Goal: Communication & Community: Answer question/provide support

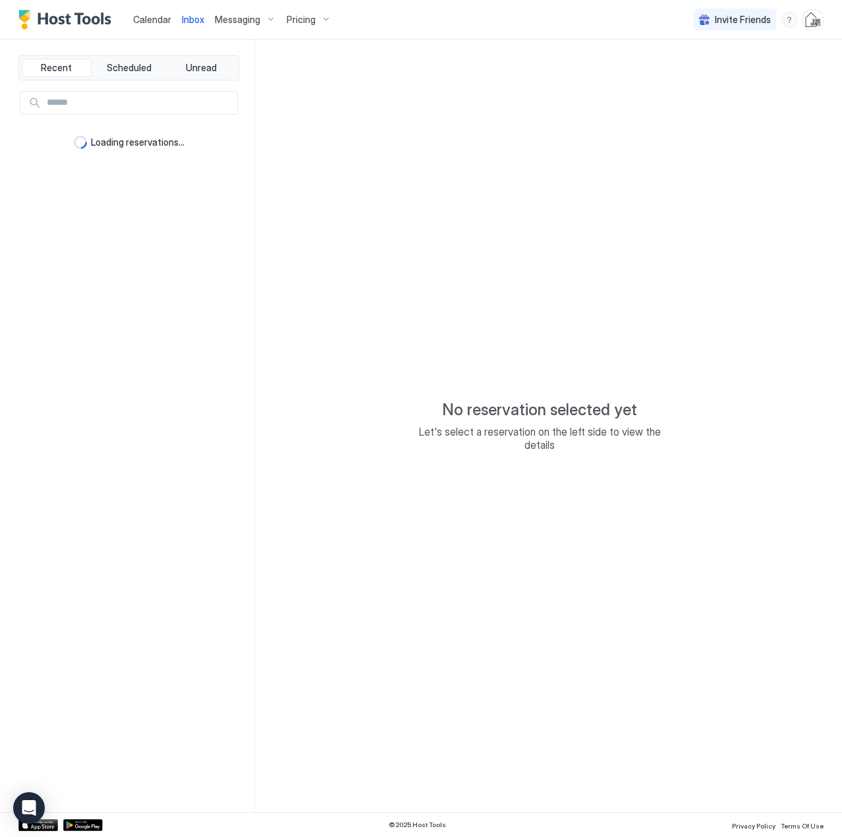
type textarea "*"
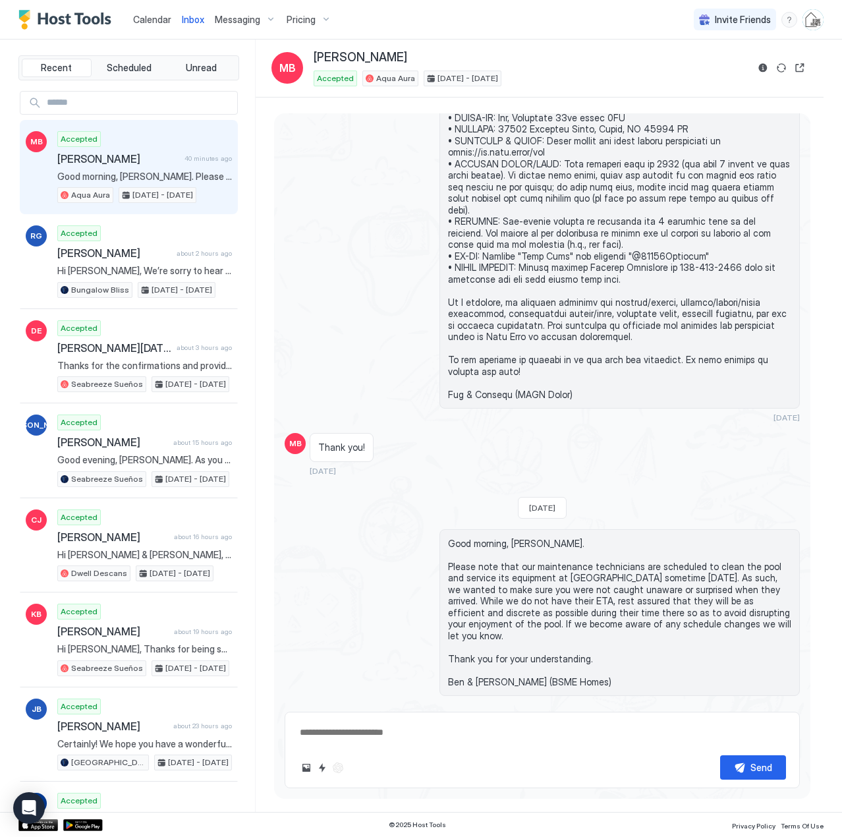
scroll to position [2431, 0]
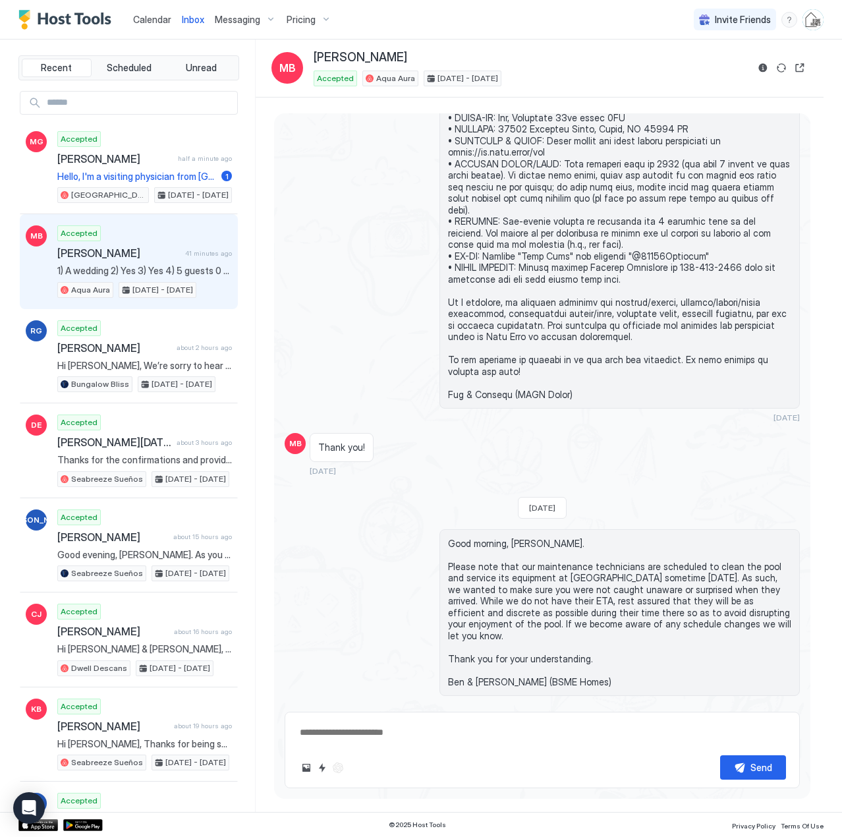
click at [146, 17] on span "Calendar" at bounding box center [152, 19] width 38 height 11
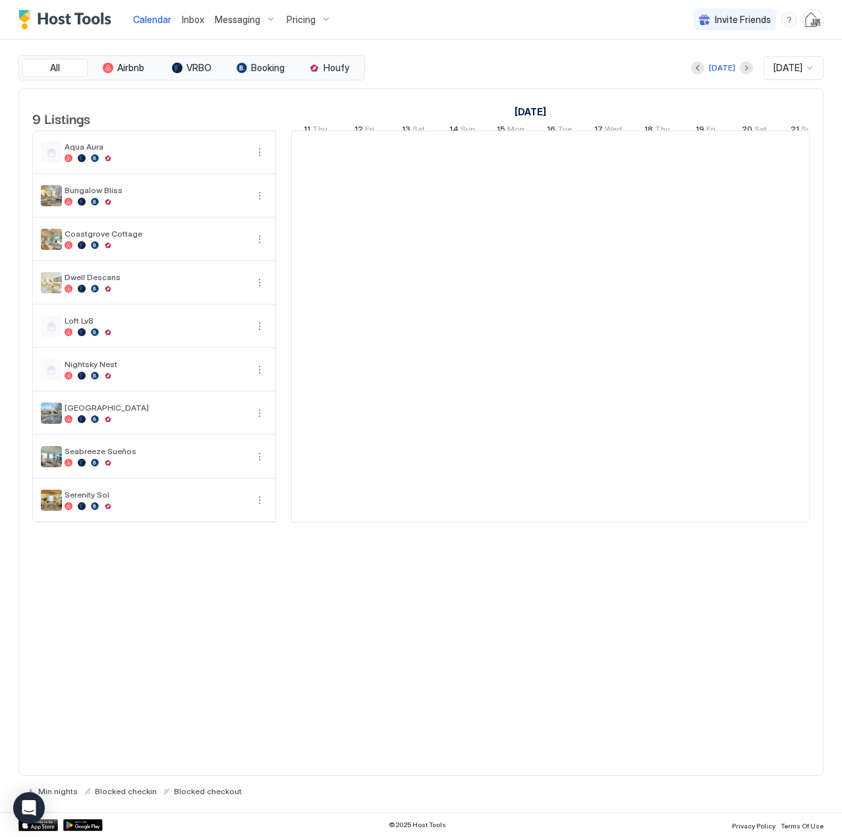
scroll to position [0, 732]
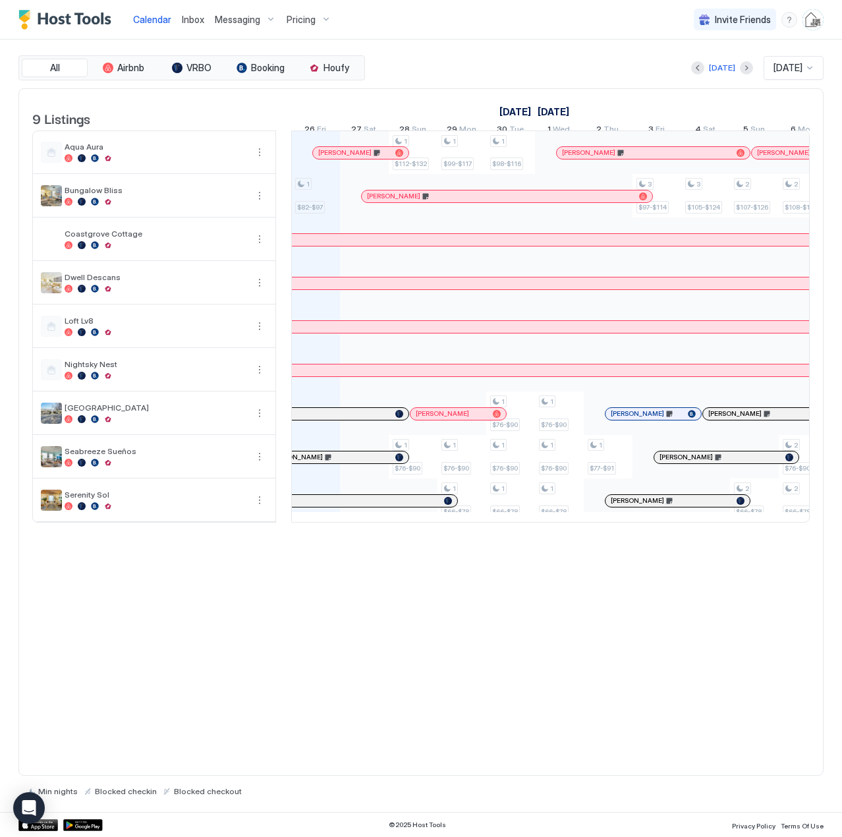
click at [193, 24] on span "Inbox" at bounding box center [193, 19] width 22 height 11
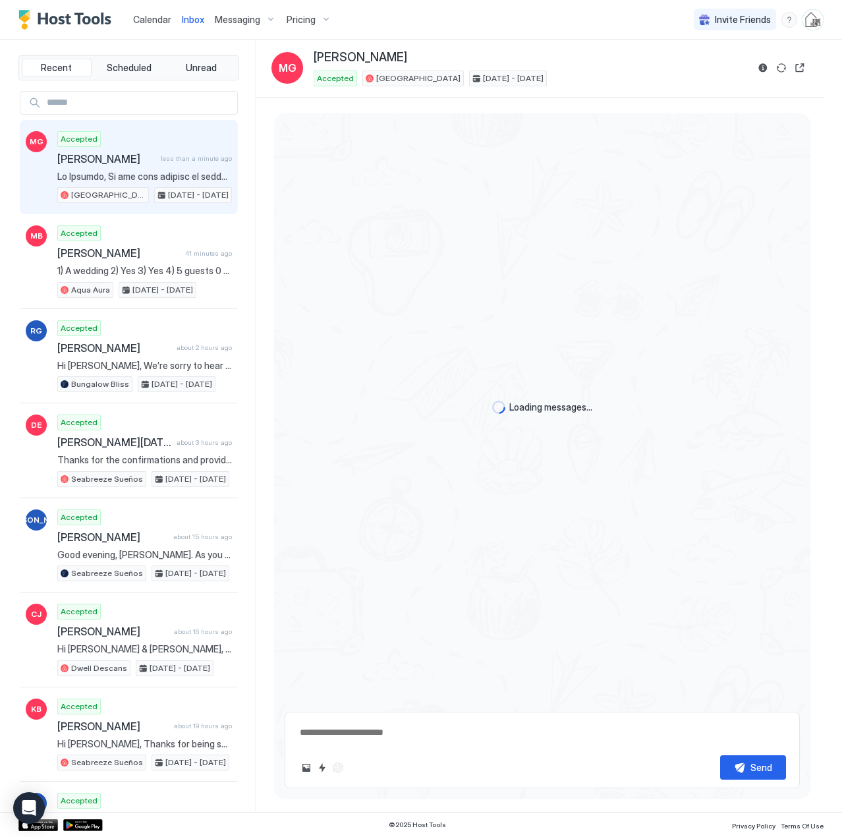
click at [111, 164] on span "[PERSON_NAME]" at bounding box center [106, 158] width 98 height 13
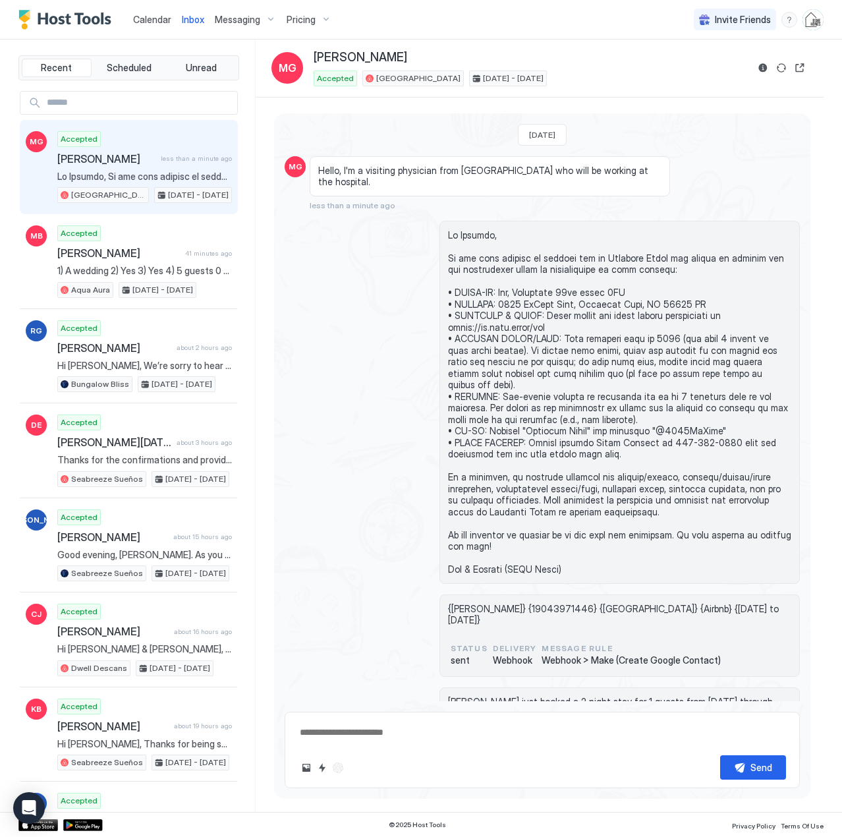
click at [151, 15] on span "Calendar" at bounding box center [152, 19] width 38 height 11
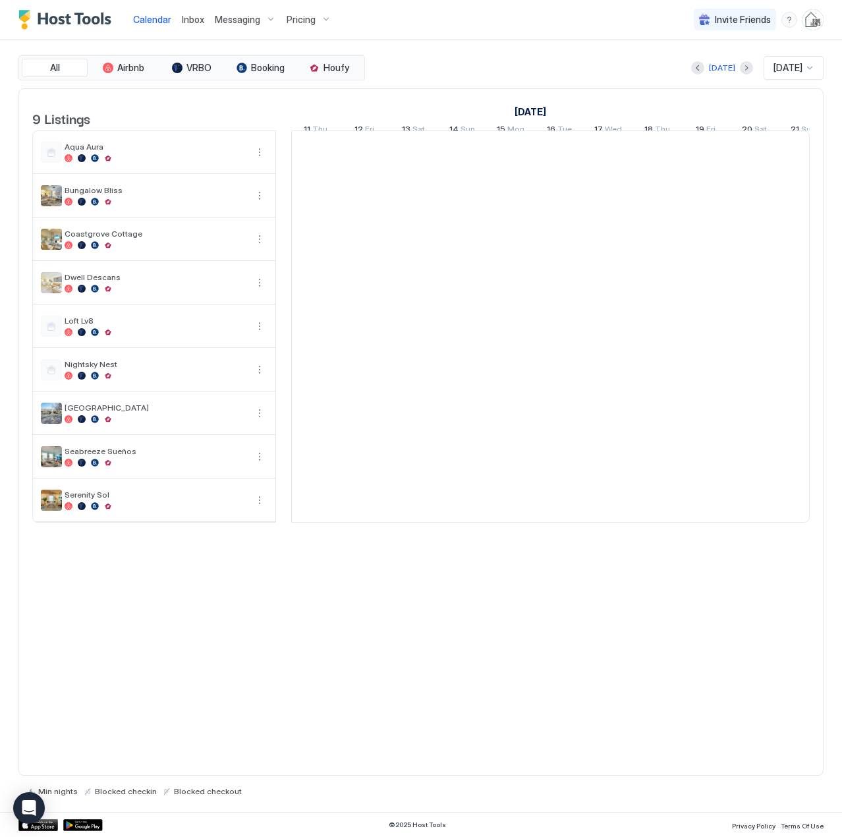
scroll to position [0, 732]
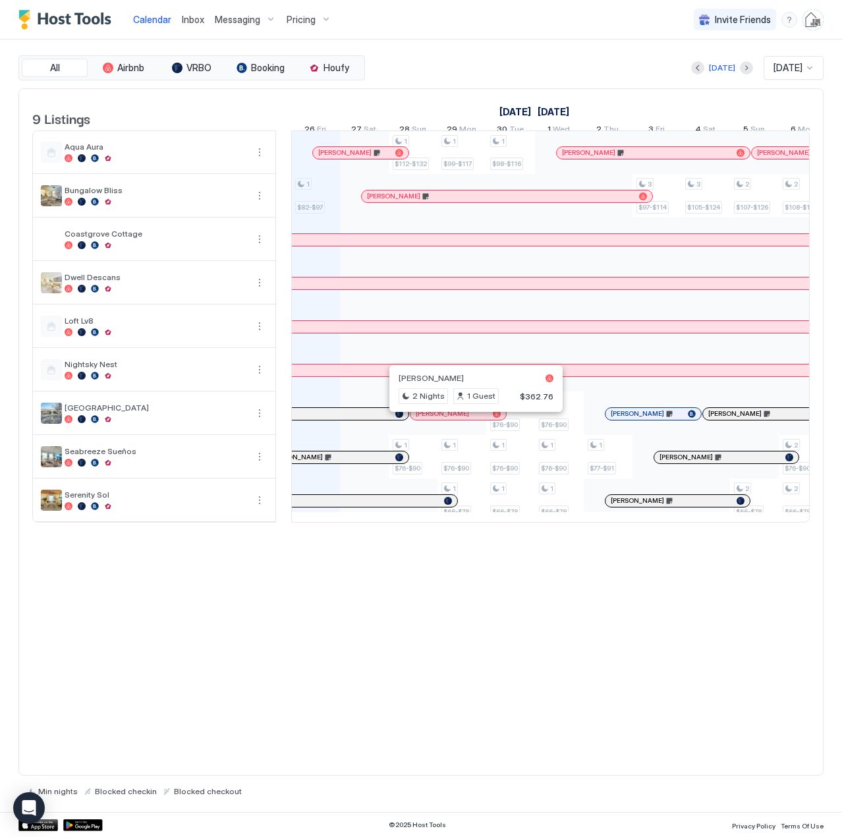
click at [471, 419] on div at bounding box center [471, 414] width 11 height 11
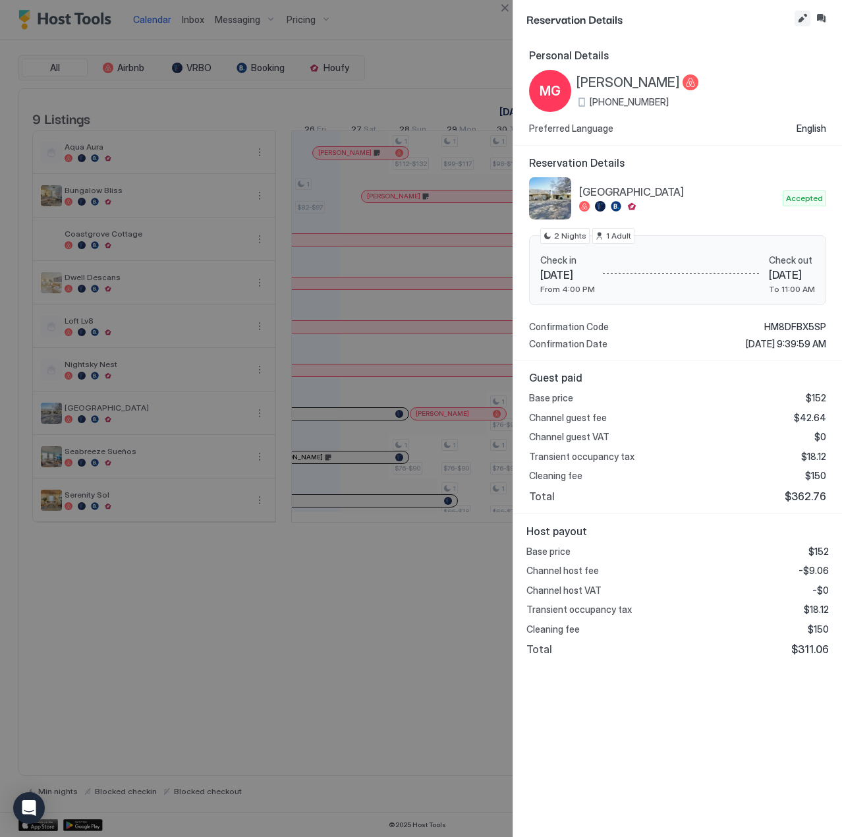
click at [801, 17] on button "Edit reservation" at bounding box center [803, 19] width 16 height 16
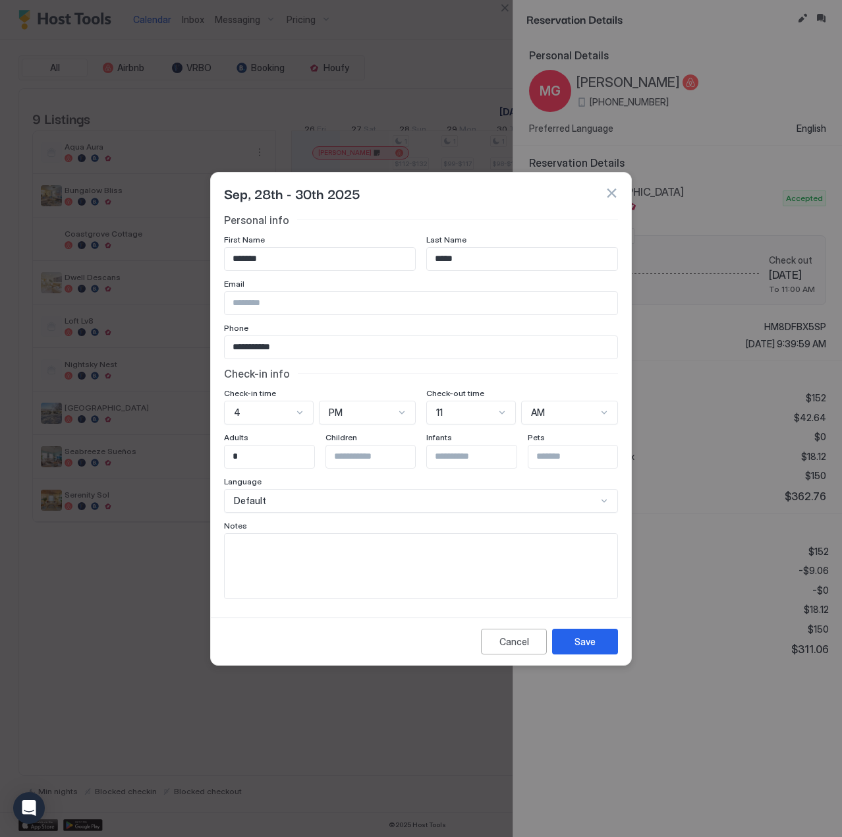
click at [453, 547] on textarea "Input Field" at bounding box center [421, 566] width 393 height 65
type textarea "**********"
click at [588, 637] on div "Save" at bounding box center [585, 642] width 21 height 14
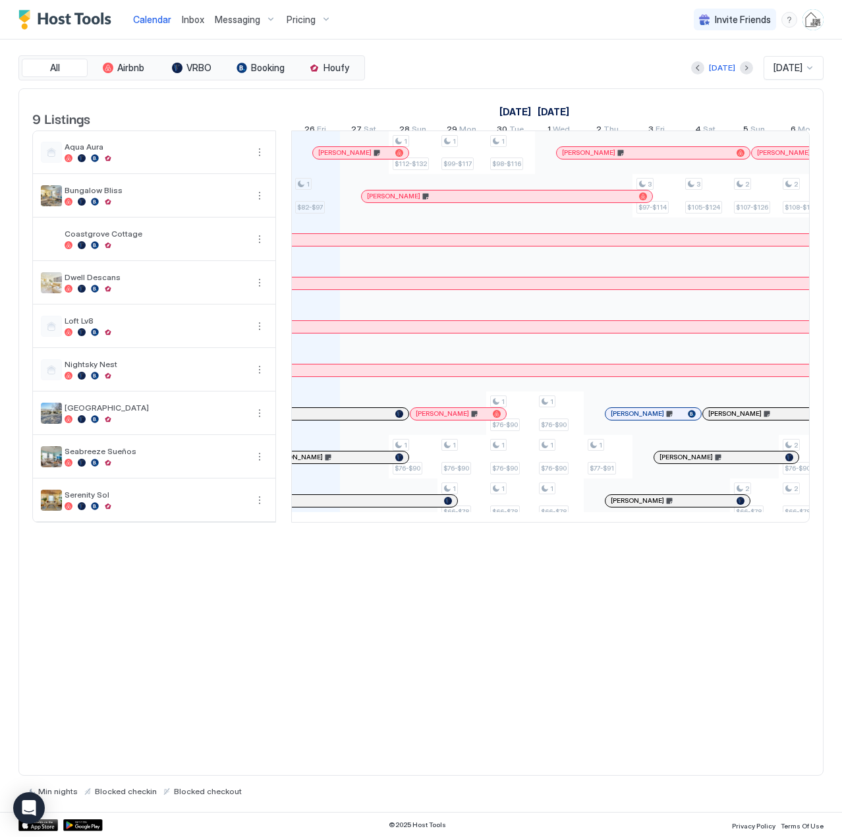
click at [197, 22] on span "Inbox" at bounding box center [193, 19] width 22 height 11
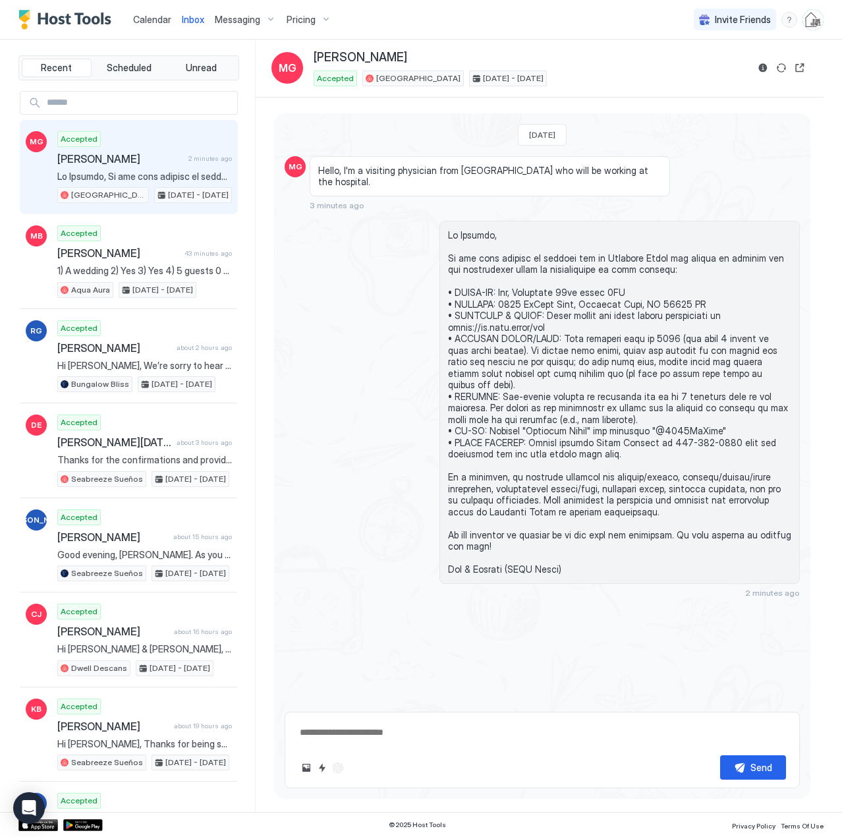
scroll to position [341, 0]
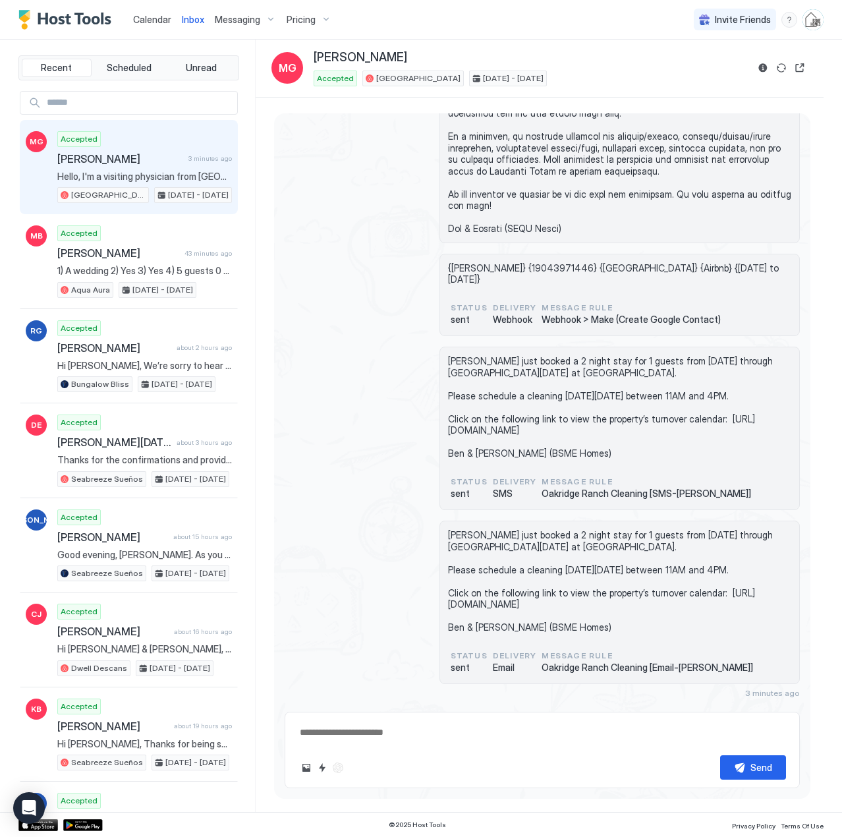
drag, startPoint x: 157, startPoint y: 16, endPoint x: 162, endPoint y: 28, distance: 12.4
click at [157, 16] on span "Calendar" at bounding box center [152, 19] width 38 height 11
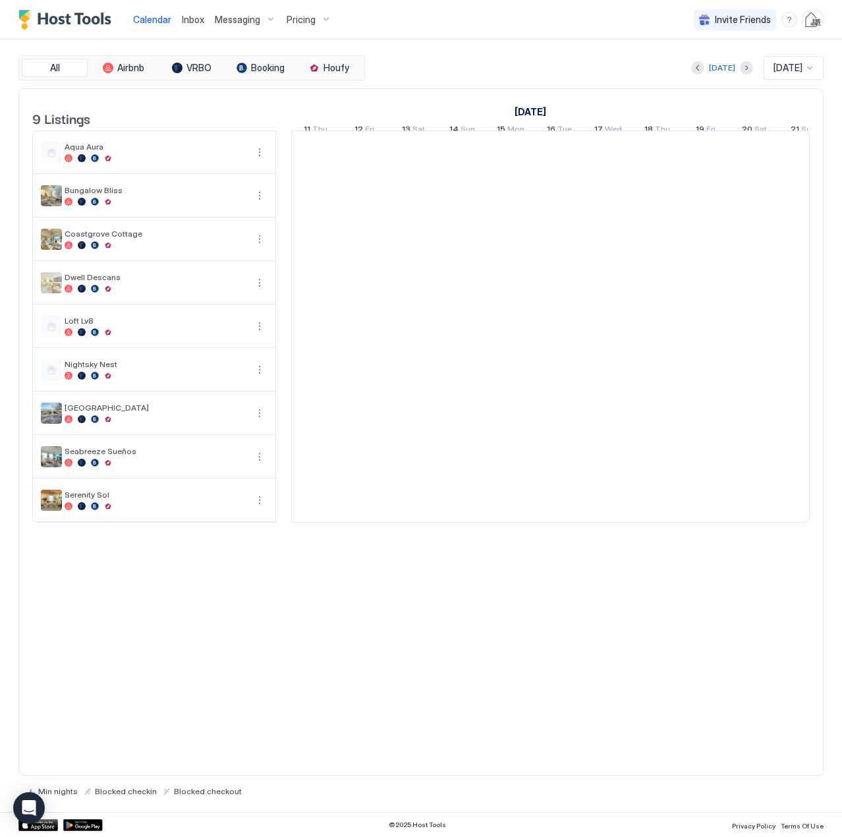
scroll to position [0, 732]
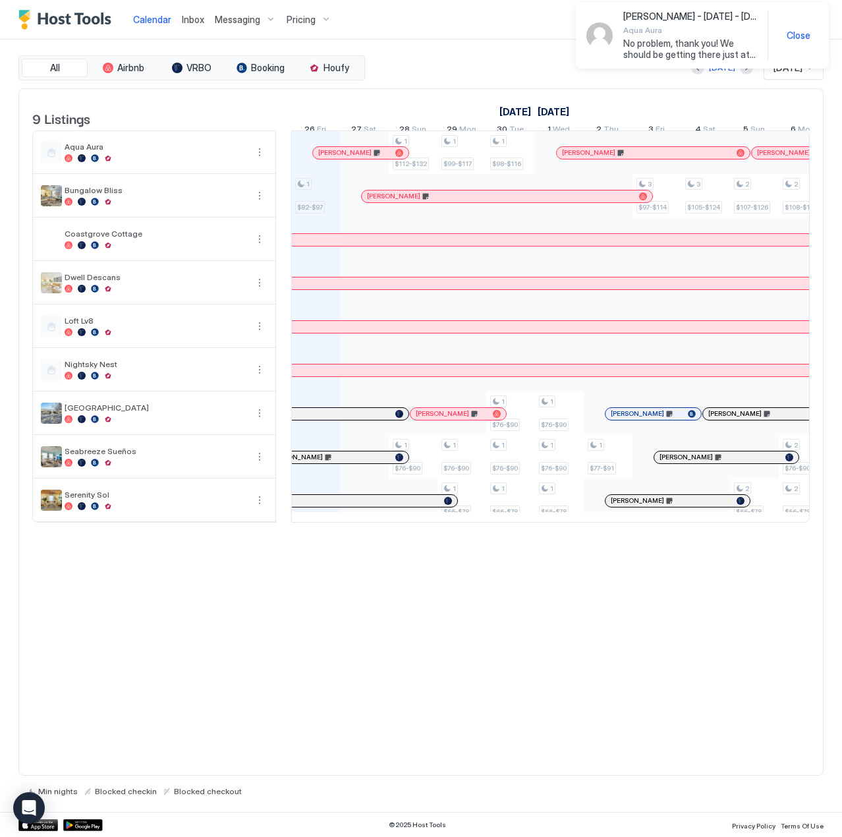
click at [192, 20] on span "Inbox" at bounding box center [193, 19] width 22 height 11
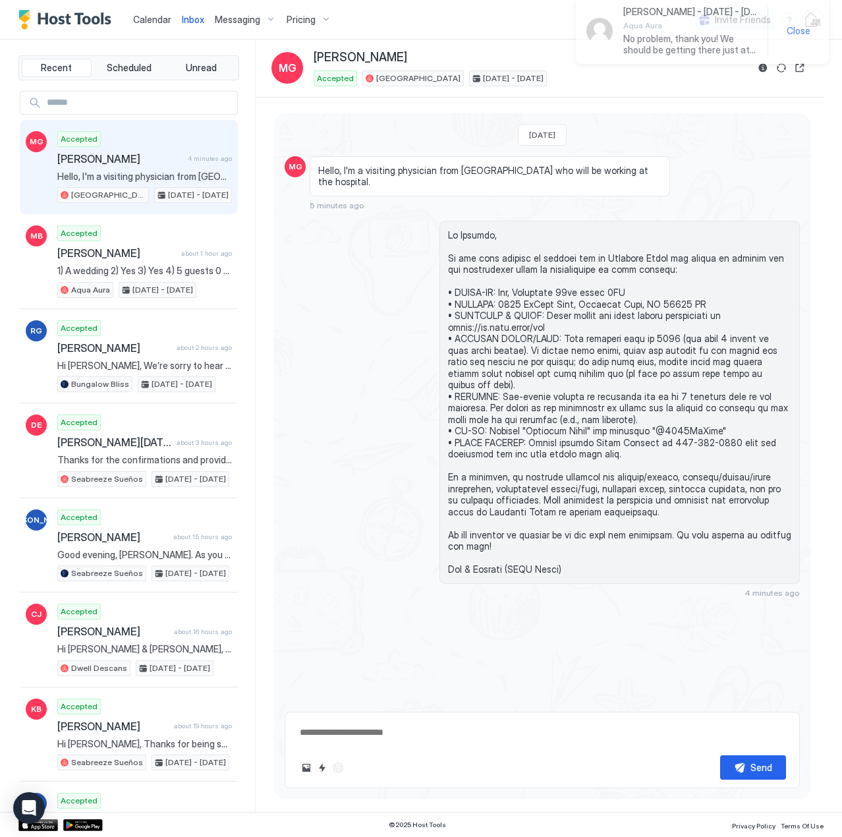
scroll to position [341, 0]
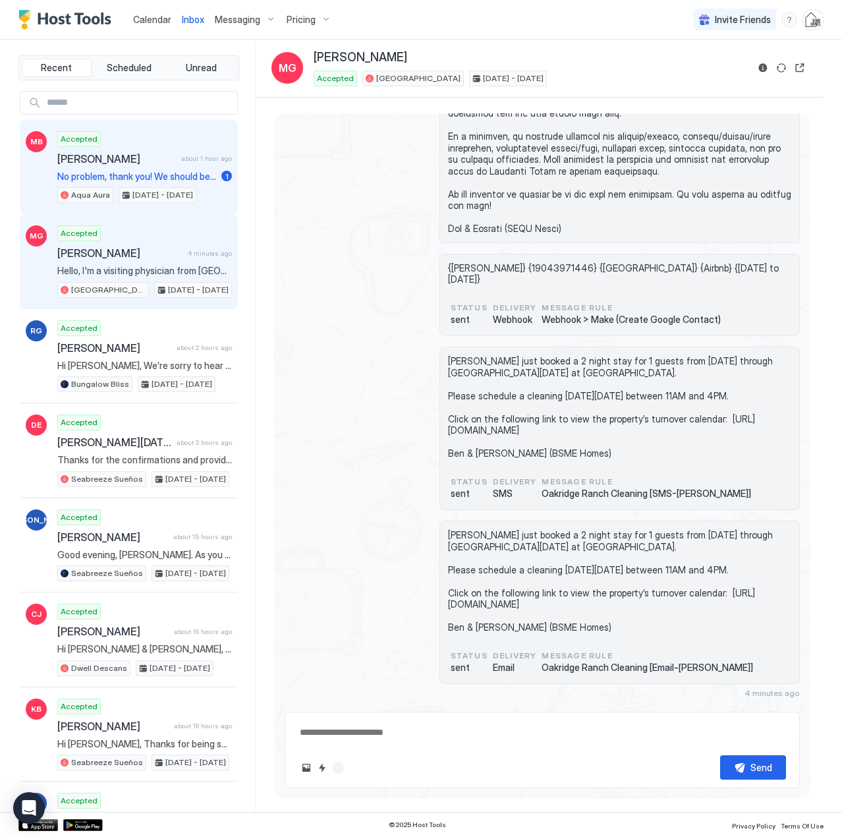
click at [104, 168] on div "Accepted [PERSON_NAME] about 1 hour ago No problem, thank you! We should be get…" at bounding box center [144, 167] width 175 height 72
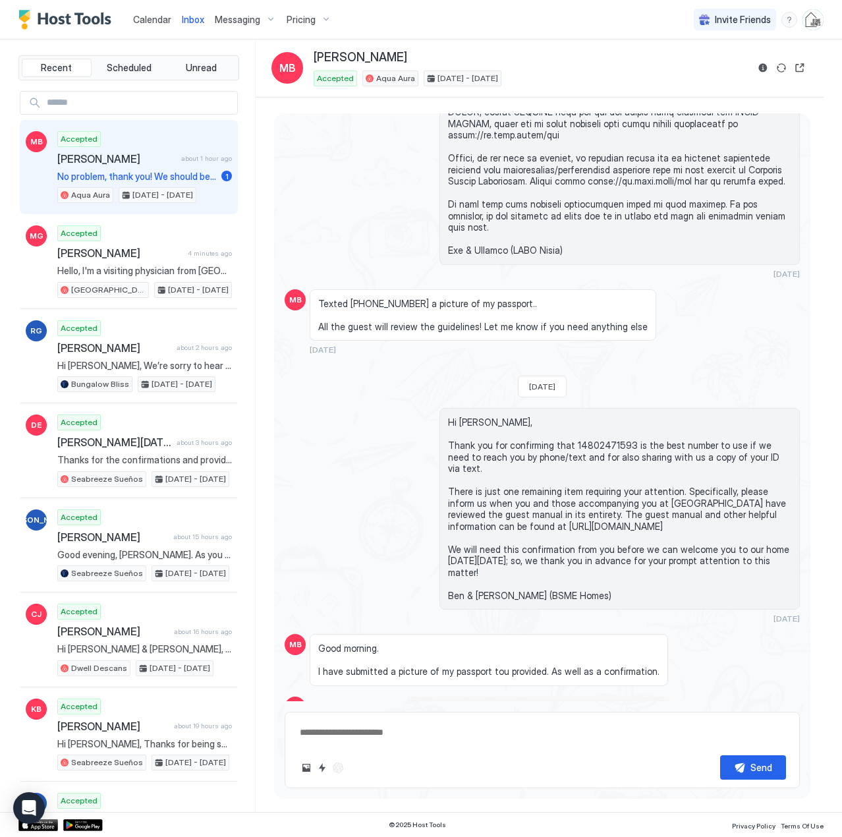
scroll to position [2484, 0]
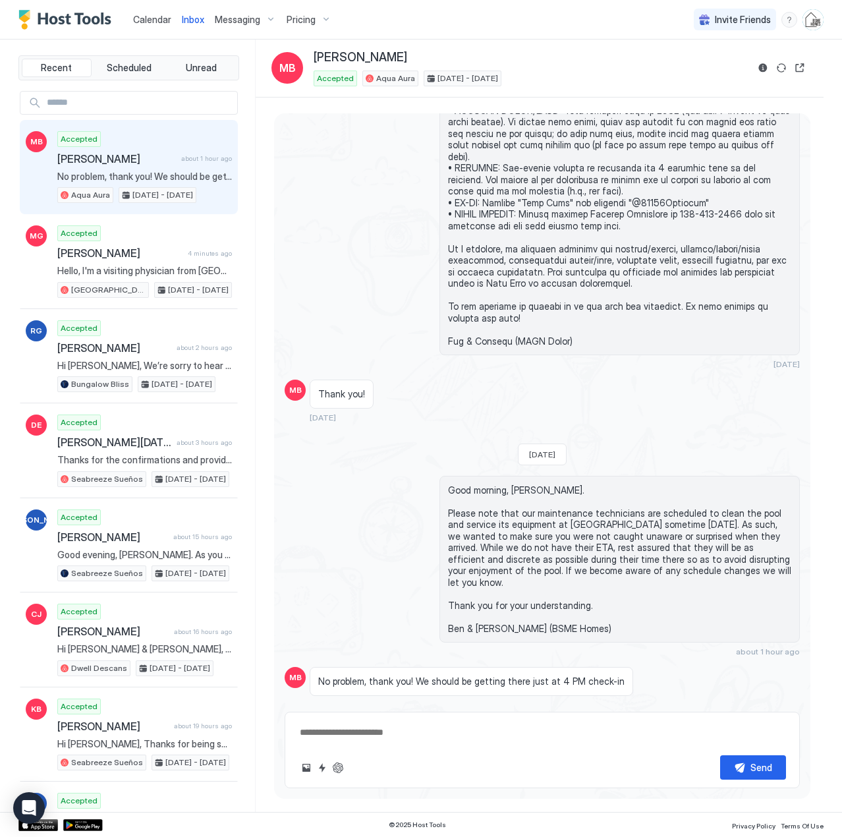
click at [149, 17] on span "Calendar" at bounding box center [152, 19] width 38 height 11
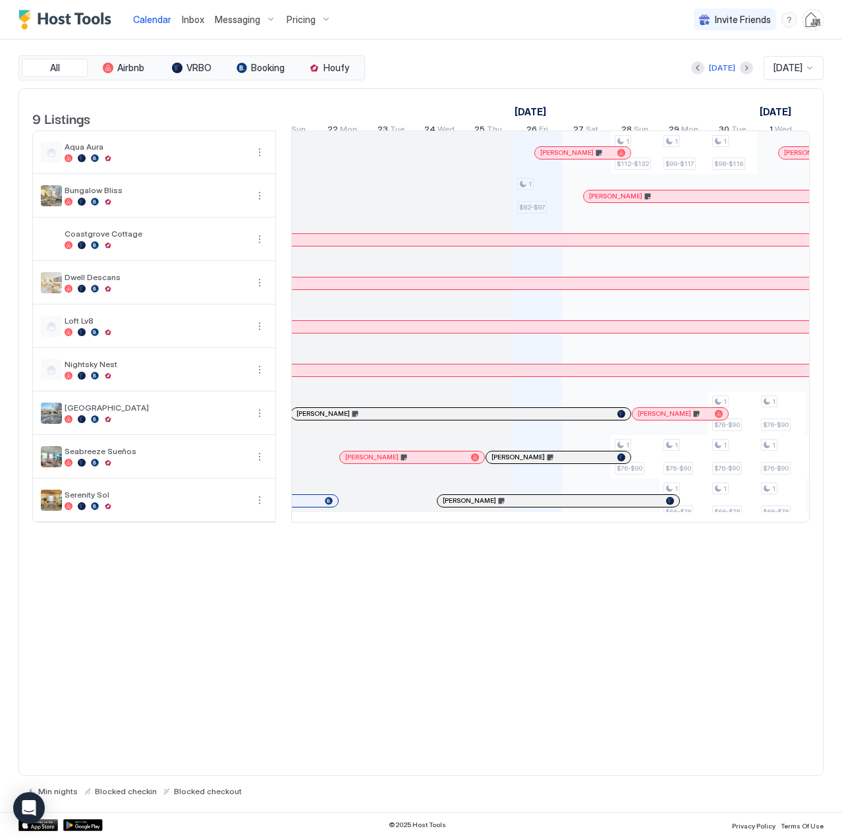
scroll to position [0, 503]
click at [197, 19] on span "Inbox" at bounding box center [193, 19] width 22 height 11
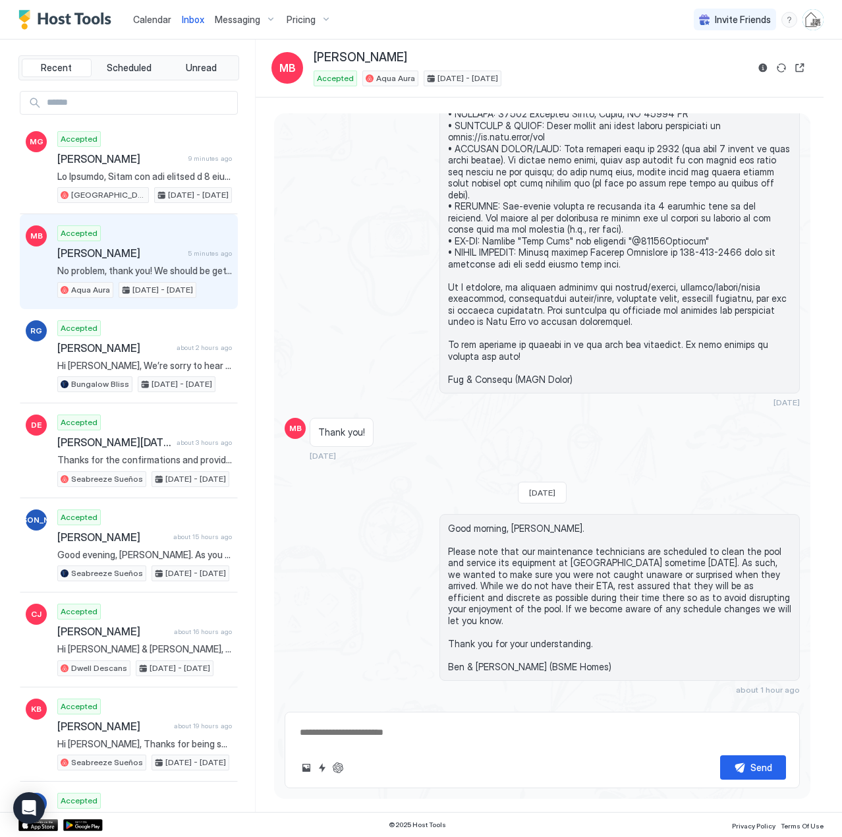
scroll to position [2484, 0]
